Goal: Task Accomplishment & Management: Use online tool/utility

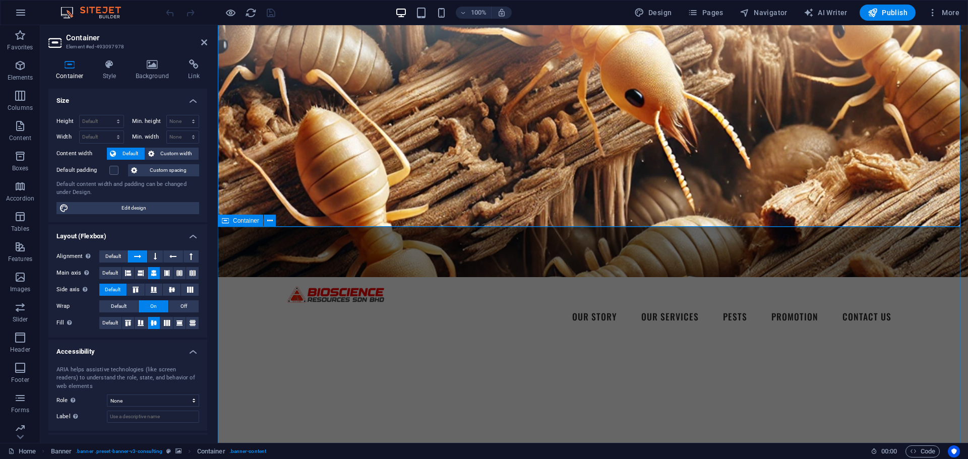
scroll to position [252, 0]
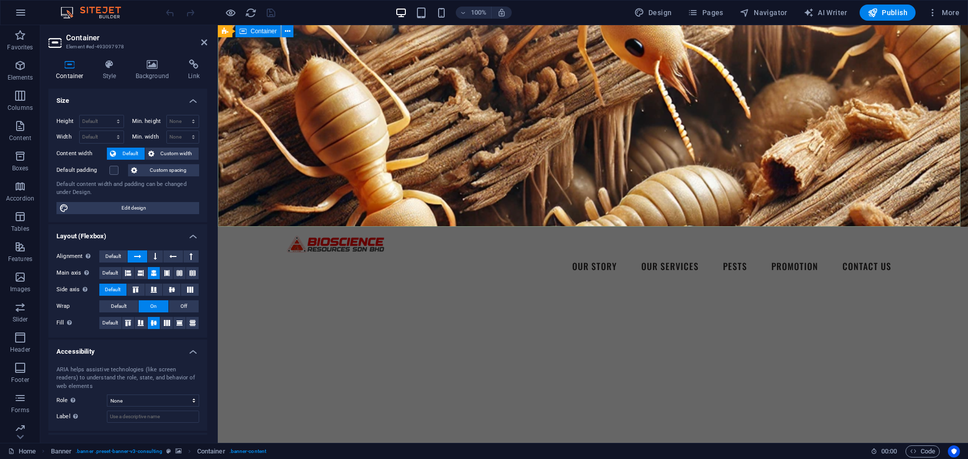
click at [540, 287] on div "Your Family's Safety Our Top Priority Your Expert Partner in Professional Pest …" at bounding box center [593, 370] width 750 height 167
click at [552, 287] on div "Your Family's Safety Our Top Priority Your Expert Partner in Professional Pest …" at bounding box center [593, 370] width 750 height 167
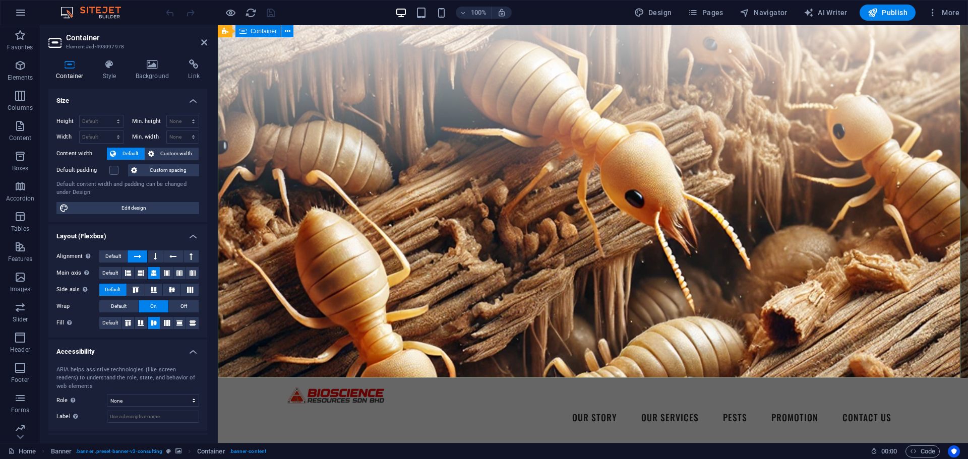
scroll to position [151, 0]
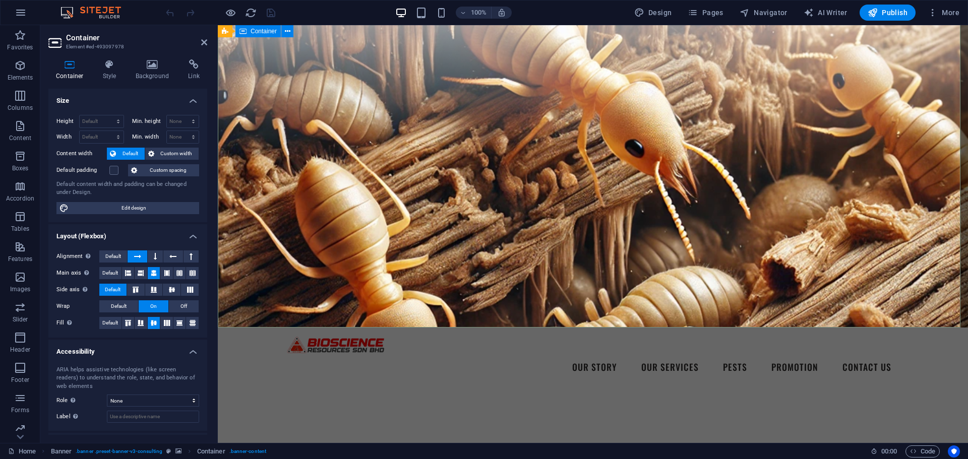
drag, startPoint x: 559, startPoint y: 327, endPoint x: 558, endPoint y: 312, distance: 14.1
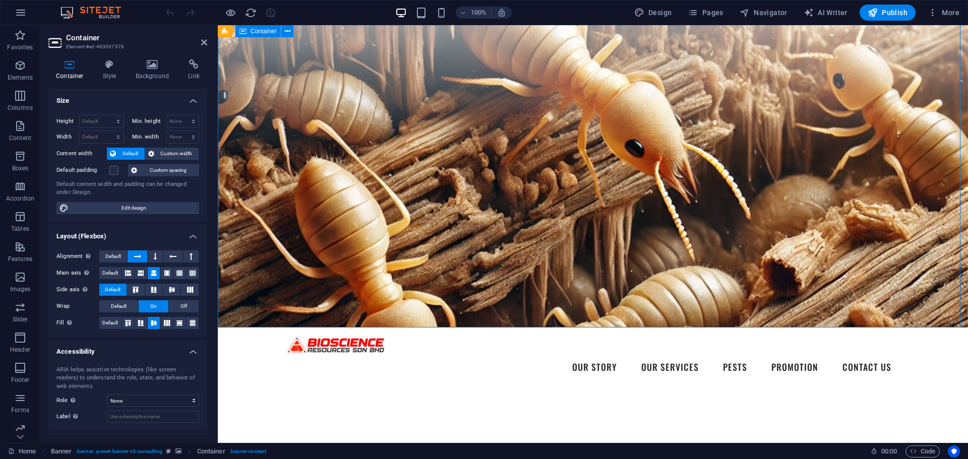
click at [118, 120] on select "Default px rem % vh vw" at bounding box center [102, 121] width 44 height 12
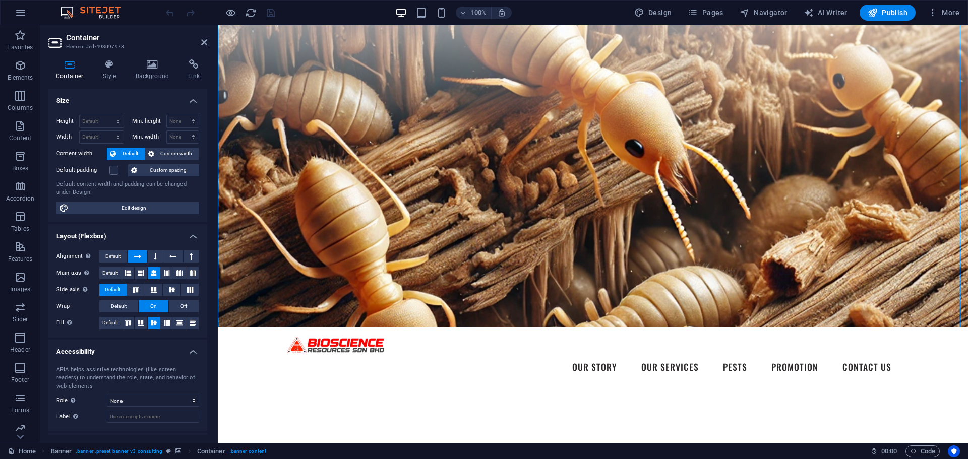
click at [119, 99] on h4 "Size" at bounding box center [127, 98] width 159 height 18
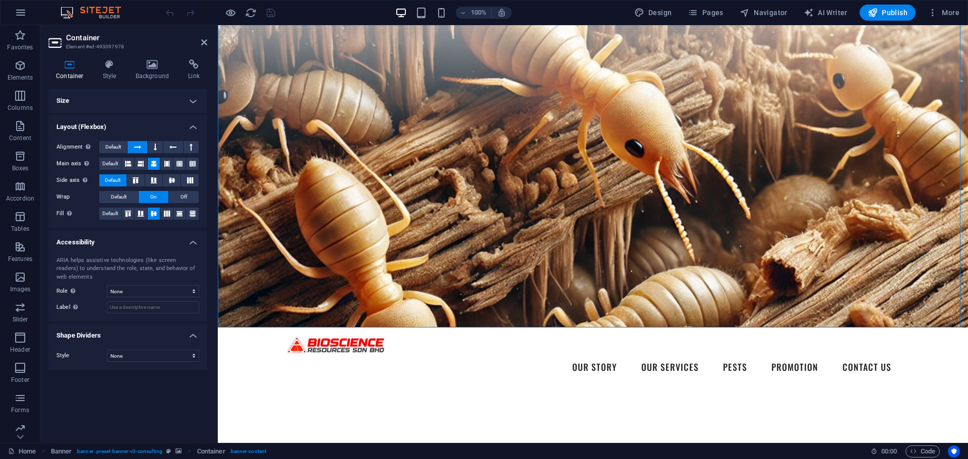
click at [155, 107] on h4 "Size" at bounding box center [127, 101] width 159 height 24
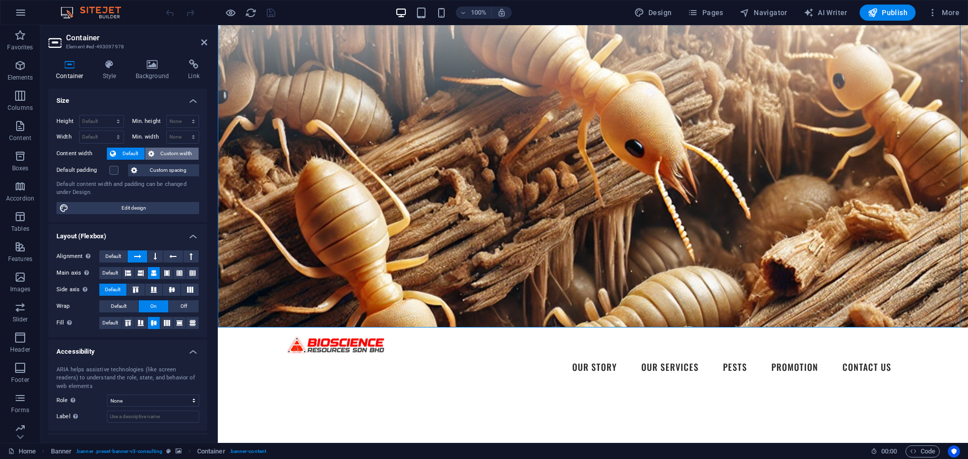
click at [165, 151] on span "Custom width" at bounding box center [176, 154] width 39 height 12
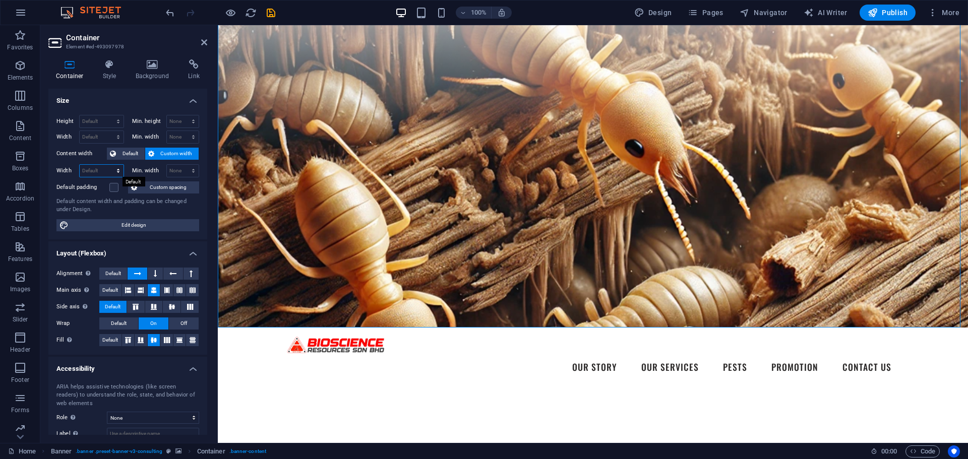
click at [113, 168] on select "Default px rem % em vh vw" at bounding box center [102, 171] width 44 height 12
select select "px"
click at [108, 165] on select "Default px rem % em vh vw" at bounding box center [102, 171] width 44 height 12
type input "1473"
click at [193, 171] on select "None px rem % vh vw" at bounding box center [183, 171] width 32 height 12
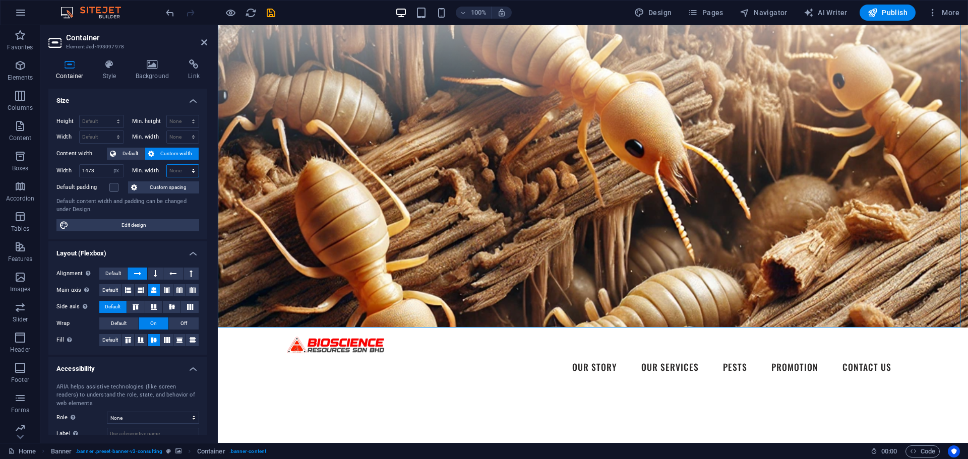
select select "px"
click at [182, 165] on select "None px rem % vh vw" at bounding box center [183, 171] width 32 height 12
type input "400"
click at [113, 120] on select "Default px rem % vh vw" at bounding box center [102, 121] width 44 height 12
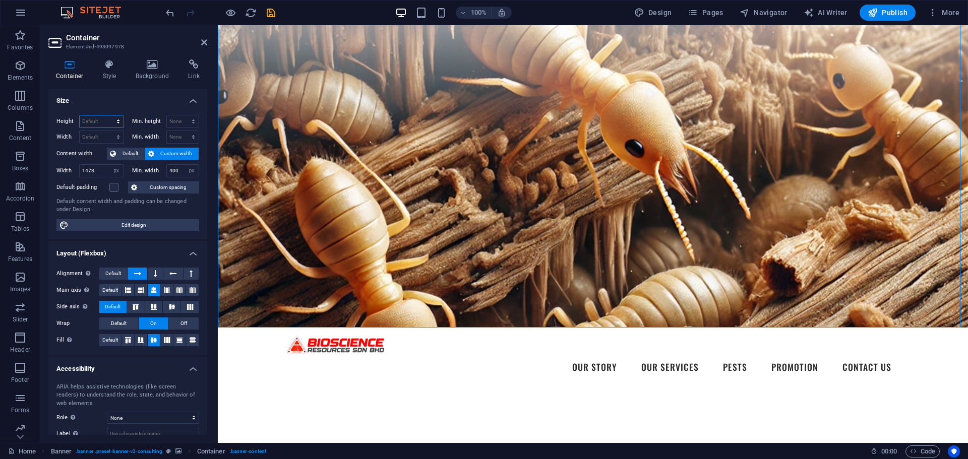
select select "px"
click at [108, 115] on select "Default px rem % vh vw" at bounding box center [102, 121] width 44 height 12
type input "818"
click at [117, 134] on select "Default px rem % em vh vw" at bounding box center [102, 137] width 44 height 12
select select "px"
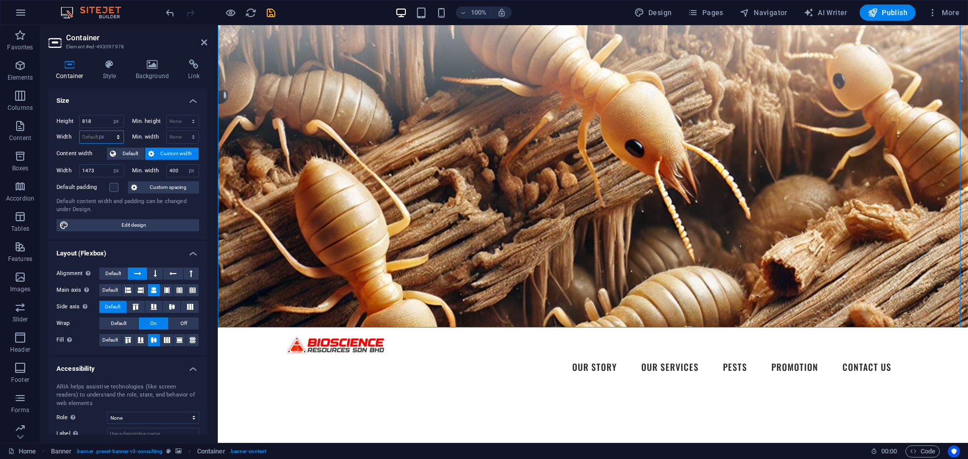
click at [108, 131] on select "Default px rem % em vh vw" at bounding box center [102, 137] width 44 height 12
type input "1473"
click at [104, 136] on input "1473" at bounding box center [102, 137] width 44 height 12
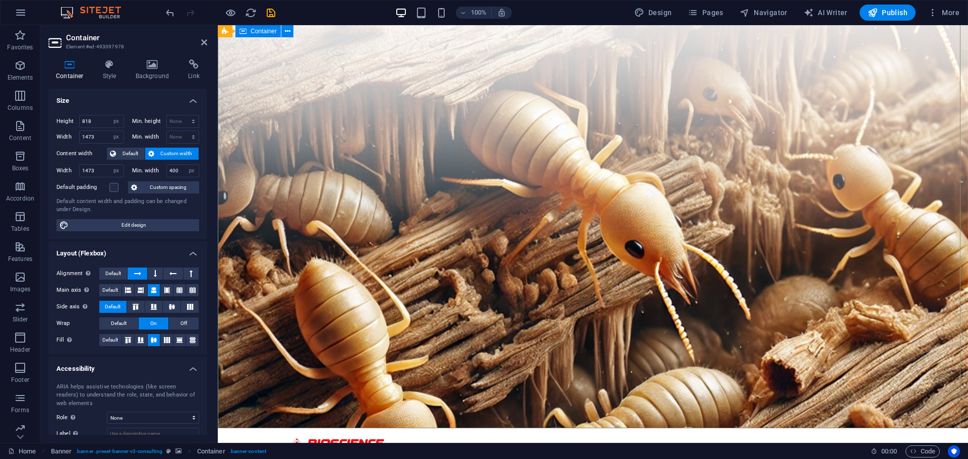
scroll to position [0, 0]
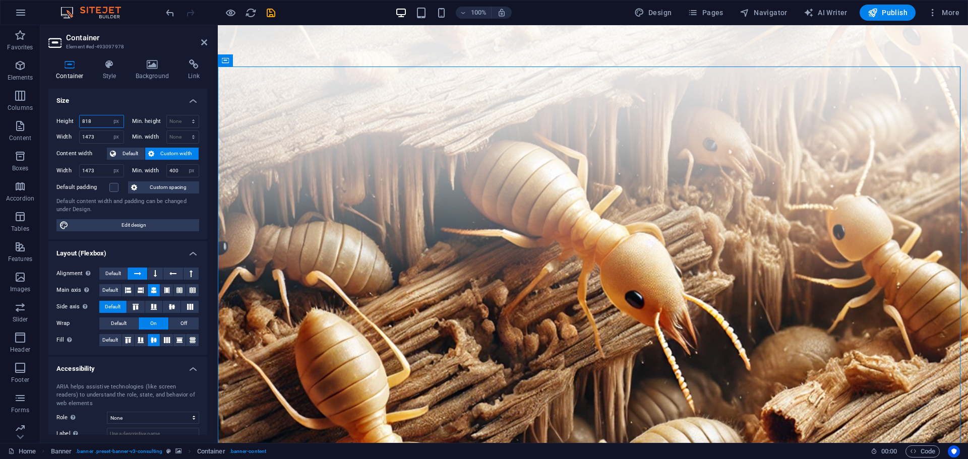
click at [93, 122] on input "818" at bounding box center [102, 121] width 44 height 12
type input "8"
type input "400"
click at [250, 19] on div at bounding box center [220, 13] width 113 height 16
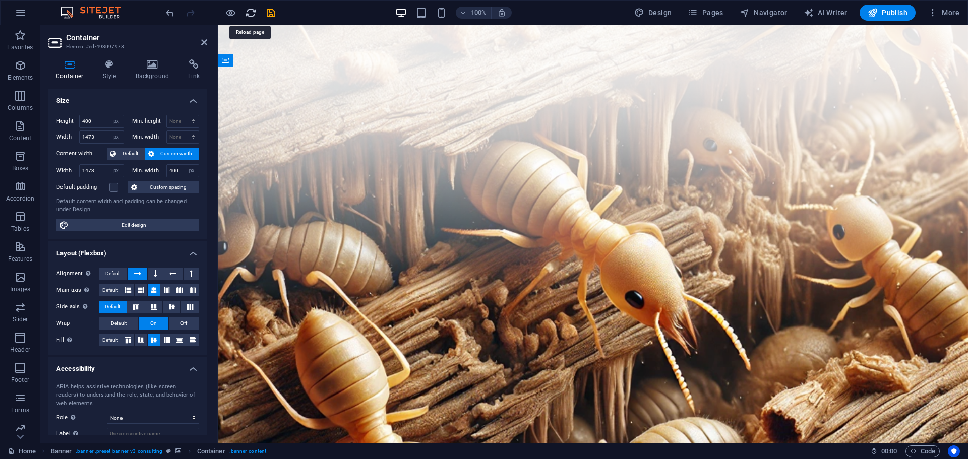
click at [249, 16] on icon "reload" at bounding box center [251, 13] width 12 height 12
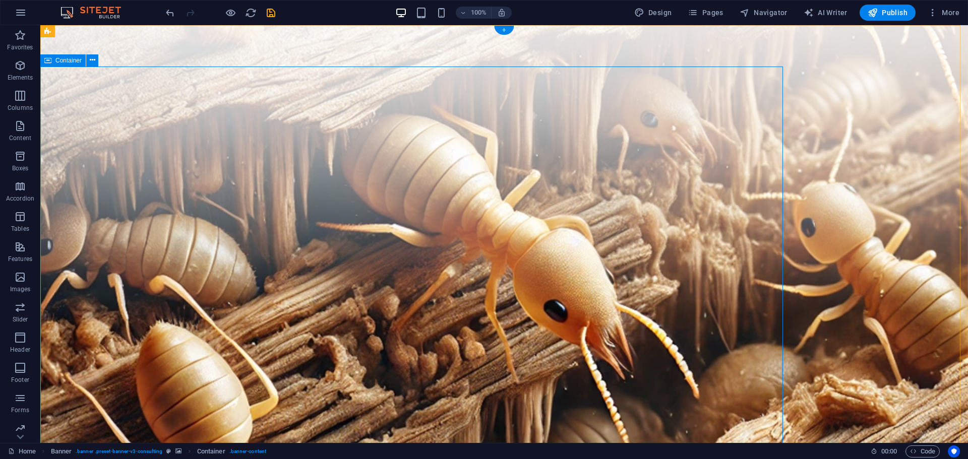
select select "px"
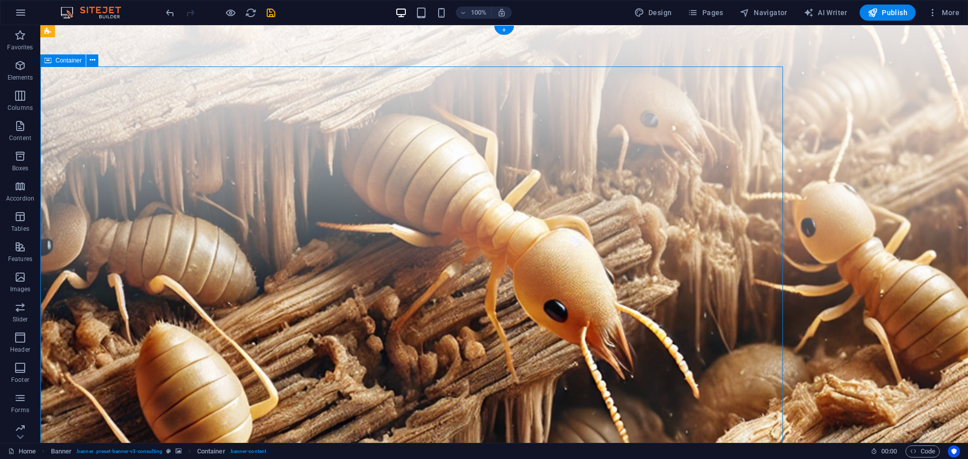
select select "px"
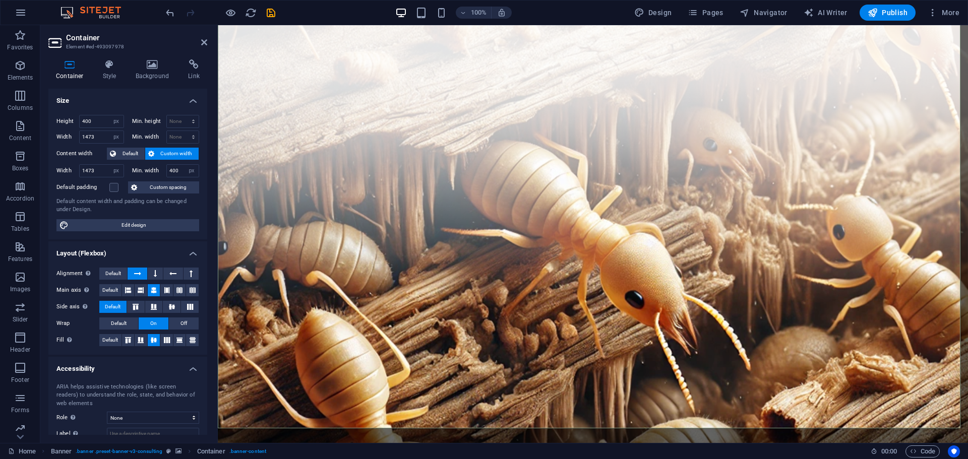
scroll to position [252, 0]
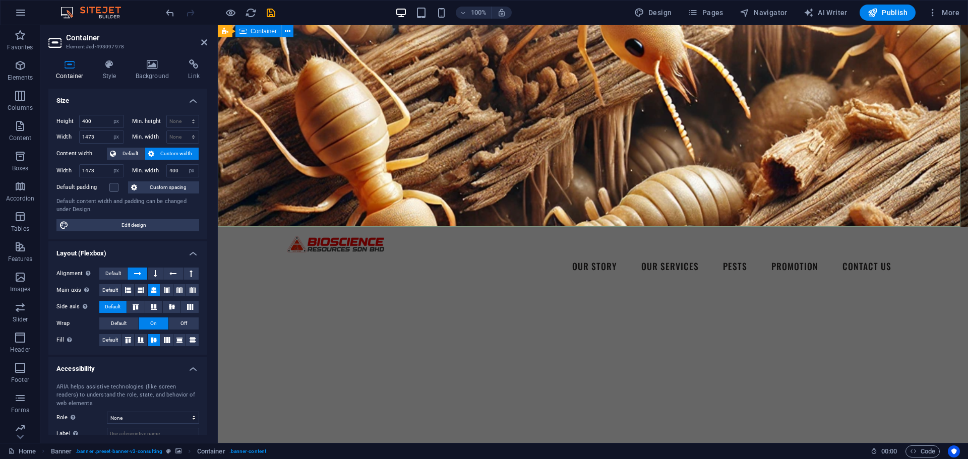
click at [477, 287] on div "Your Family's Safety Our Top Priority Your Expert Partner in Professional Pest …" at bounding box center [589, 388] width 742 height 202
click at [491, 287] on div "Your Family's Safety Our Top Priority Your Expert Partner in Professional Pest …" at bounding box center [589, 388] width 742 height 202
click at [472, 287] on div "Your Family's Safety Our Top Priority Your Expert Partner in Professional Pest …" at bounding box center [589, 388] width 742 height 202
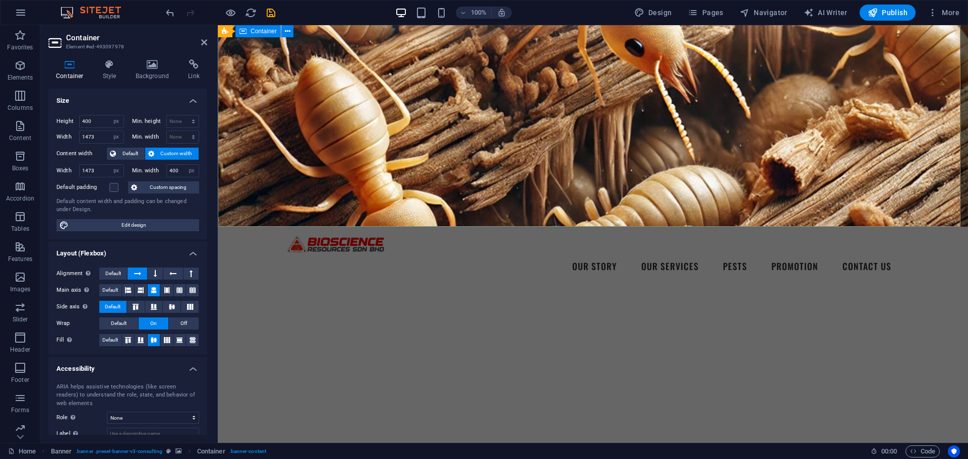
click at [472, 287] on div "Your Family's Safety Our Top Priority Your Expert Partner in Professional Pest …" at bounding box center [589, 388] width 742 height 202
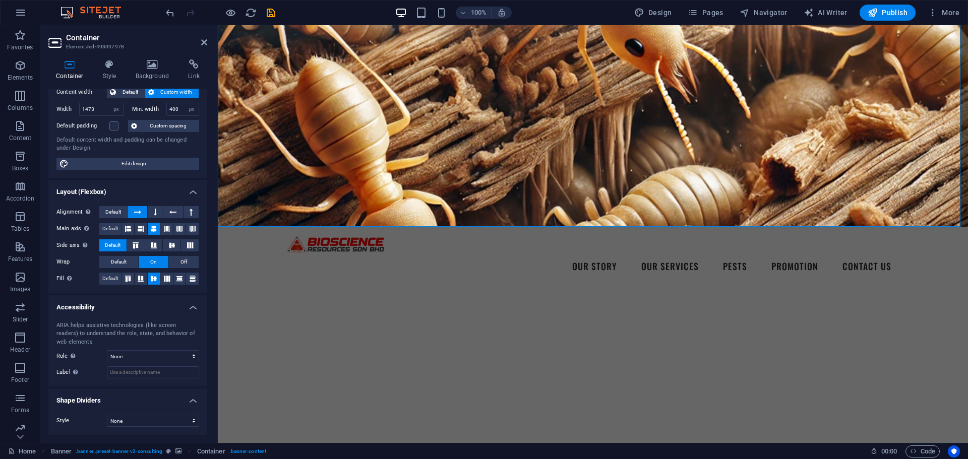
scroll to position [0, 0]
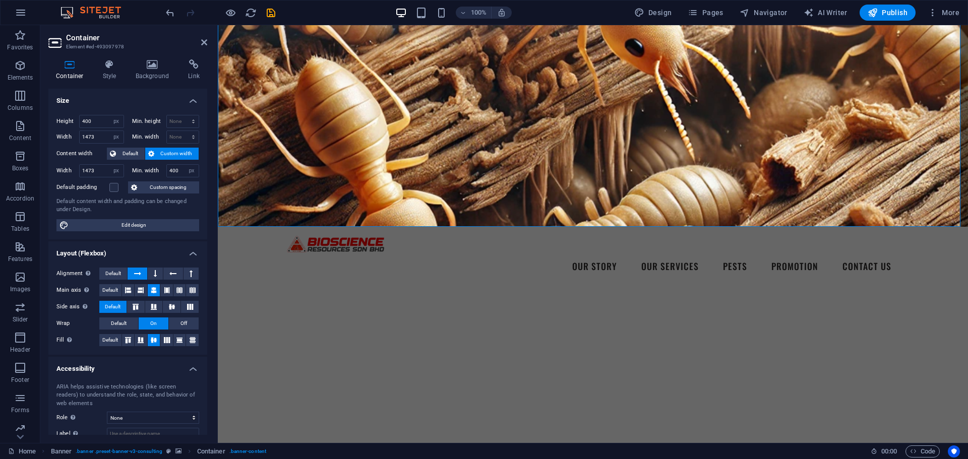
click at [140, 146] on div "Height 400 Default px rem % vh vw Min. height None px rem % vh vw Width 1473 De…" at bounding box center [127, 173] width 159 height 133
click at [140, 151] on span "Default" at bounding box center [130, 154] width 23 height 12
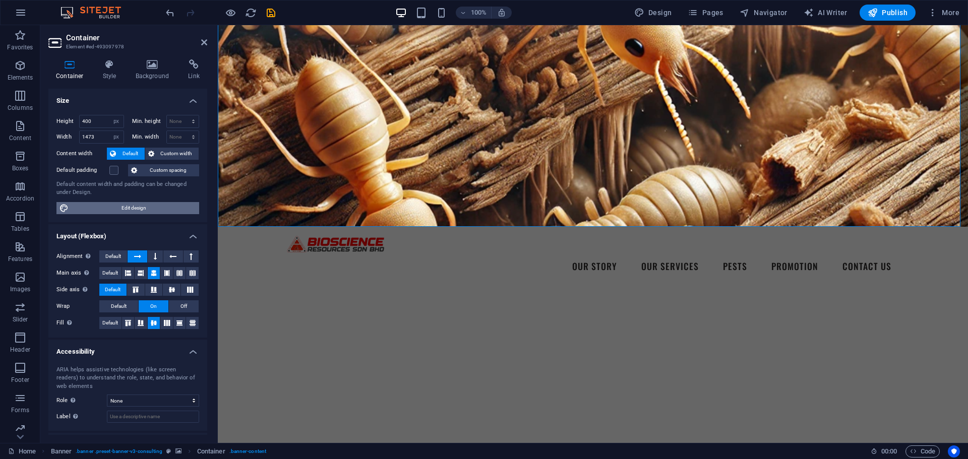
click at [151, 208] on span "Edit design" at bounding box center [134, 208] width 124 height 12
select select "rem"
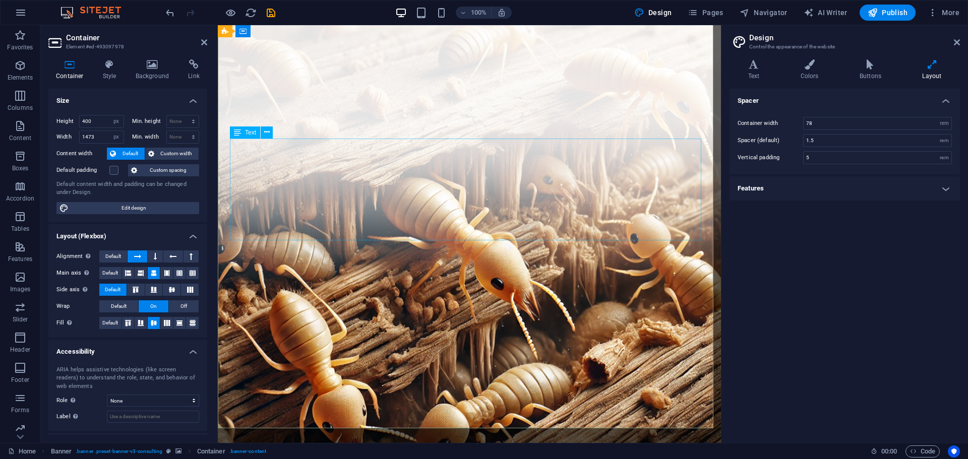
scroll to position [101, 0]
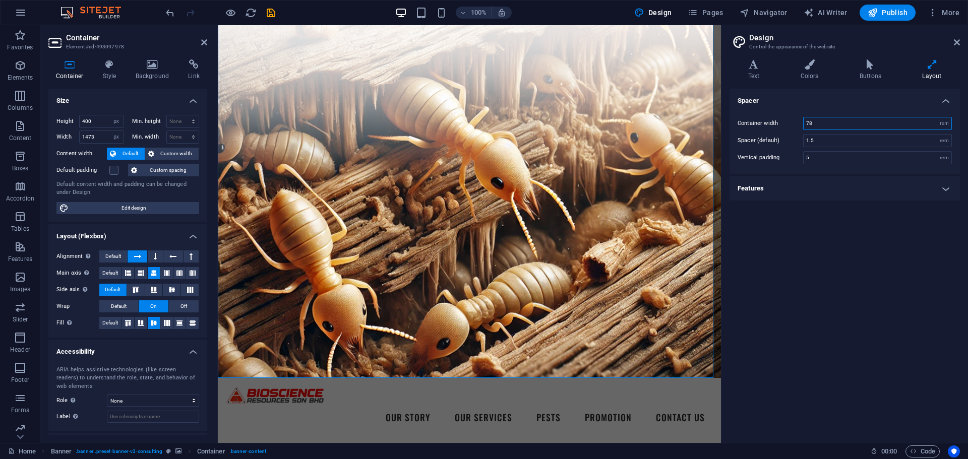
click at [838, 126] on input "78" at bounding box center [877, 123] width 148 height 12
click at [821, 144] on input "1.5" at bounding box center [877, 141] width 148 height 12
click at [829, 161] on input "5" at bounding box center [877, 158] width 148 height 12
click at [829, 121] on input "78" at bounding box center [877, 123] width 148 height 12
click at [798, 191] on h4 "Features" at bounding box center [844, 188] width 230 height 24
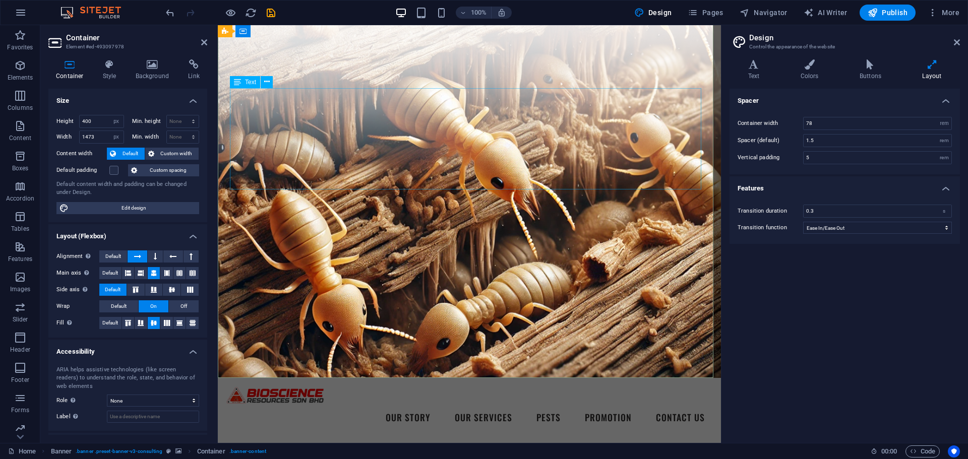
scroll to position [0, 0]
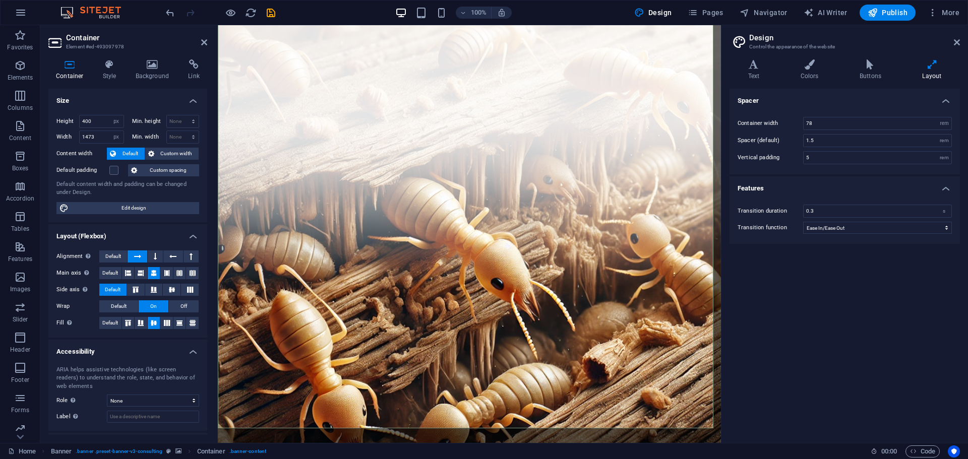
scroll to position [50, 0]
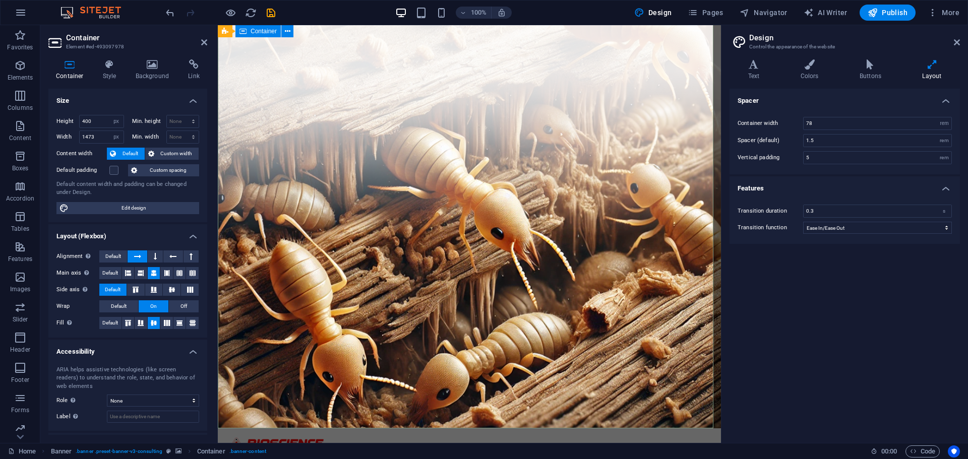
click at [153, 65] on icon at bounding box center [152, 64] width 49 height 10
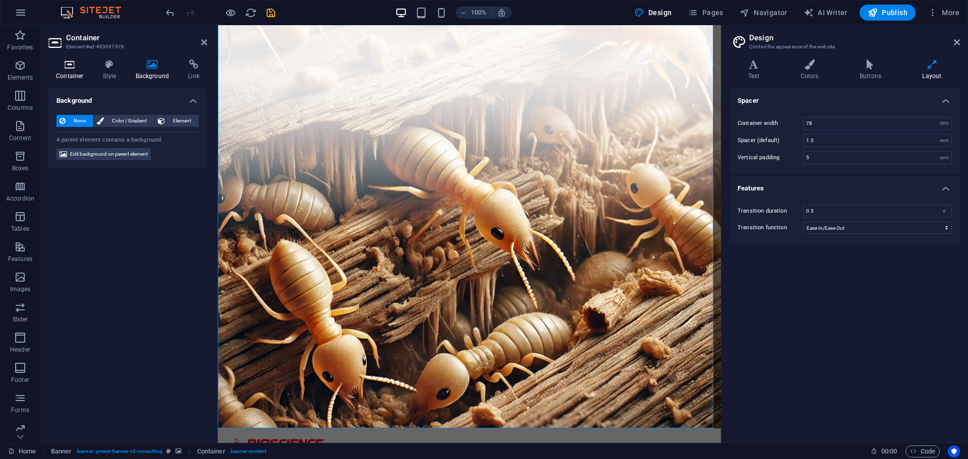
click at [68, 63] on icon at bounding box center [69, 64] width 43 height 10
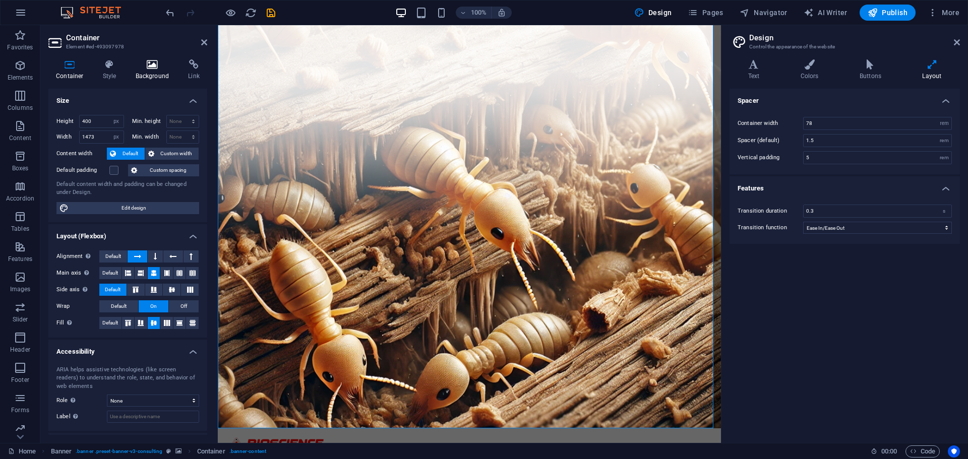
click at [150, 73] on h4 "Background" at bounding box center [154, 69] width 53 height 21
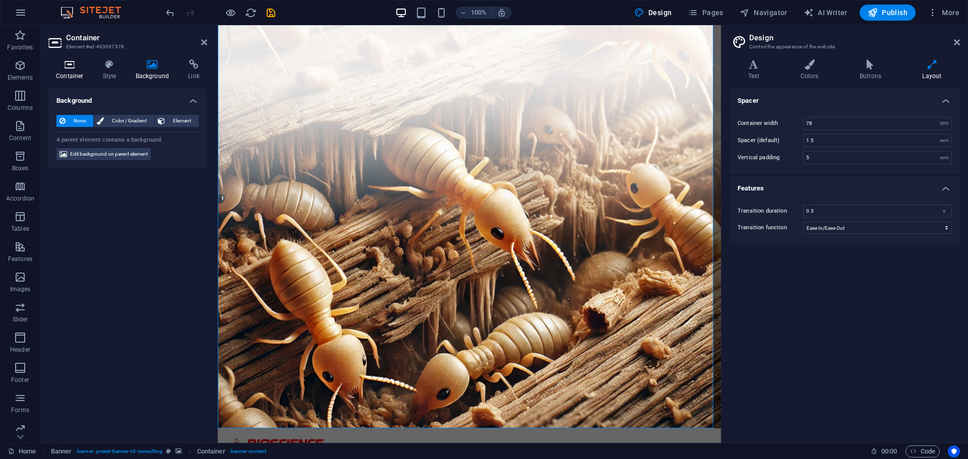
click at [75, 69] on icon at bounding box center [69, 64] width 43 height 10
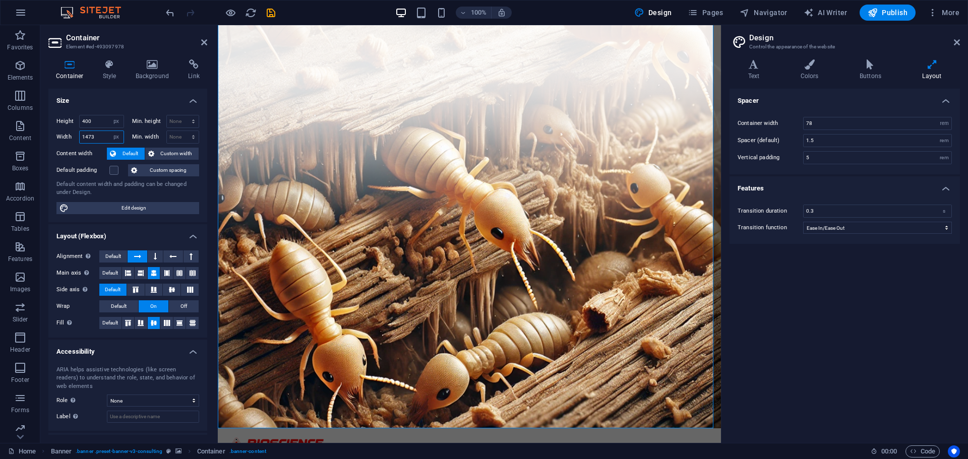
click at [102, 138] on input "1473" at bounding box center [102, 137] width 44 height 12
click at [103, 121] on input "400" at bounding box center [102, 121] width 44 height 12
click at [150, 150] on icon at bounding box center [151, 154] width 6 height 12
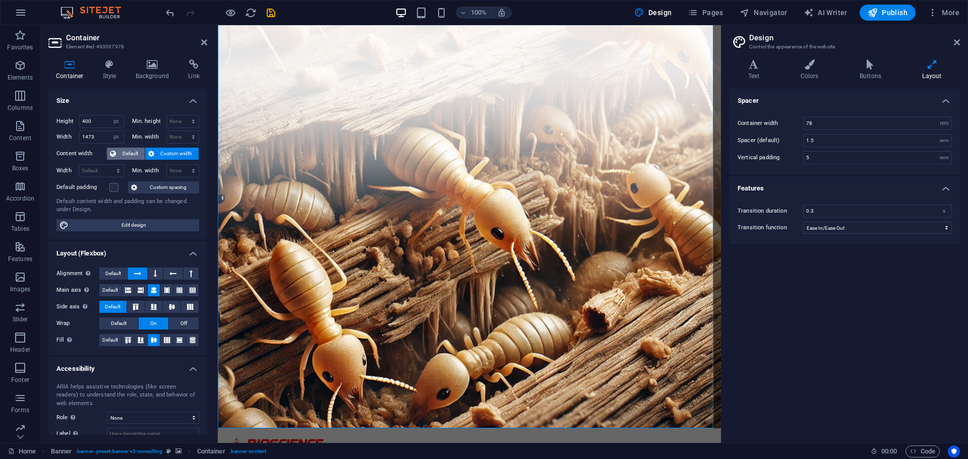
click at [131, 153] on span "Default" at bounding box center [130, 154] width 23 height 12
